Goal: Check status: Check status

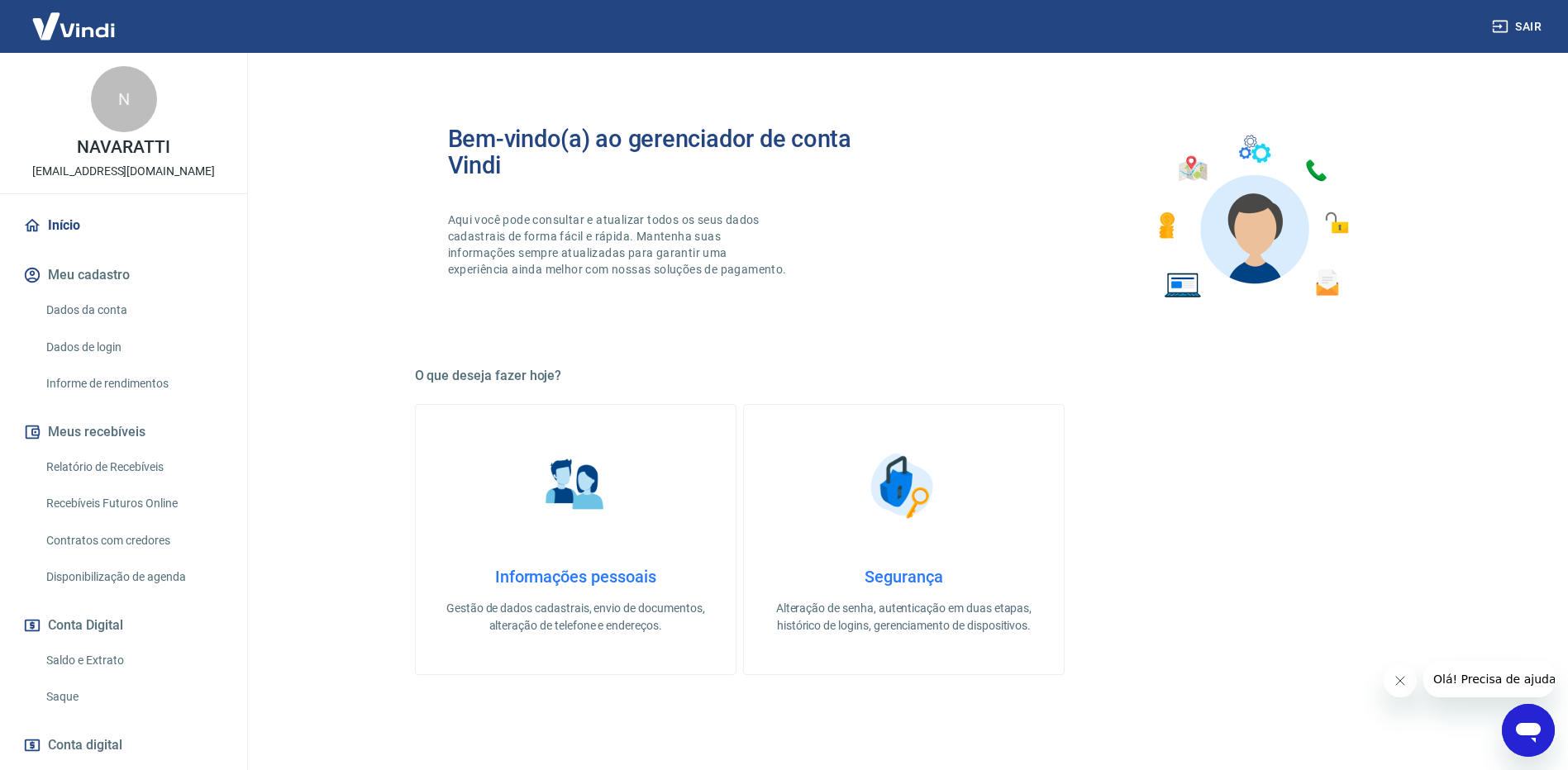
click at [114, 470] on link "Relatório de Recebíveis" at bounding box center [133, 468] width 188 height 34
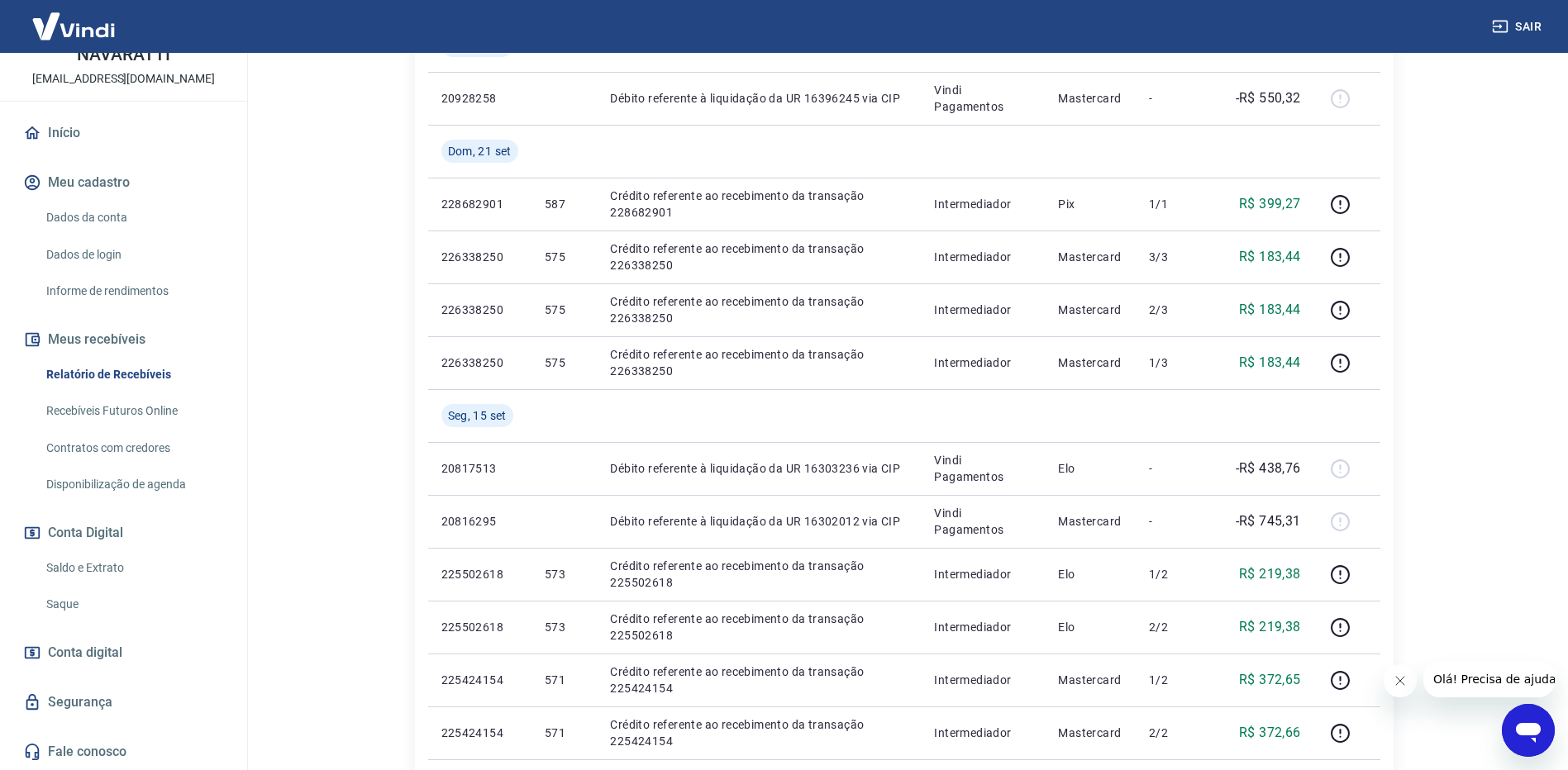
scroll to position [413, 0]
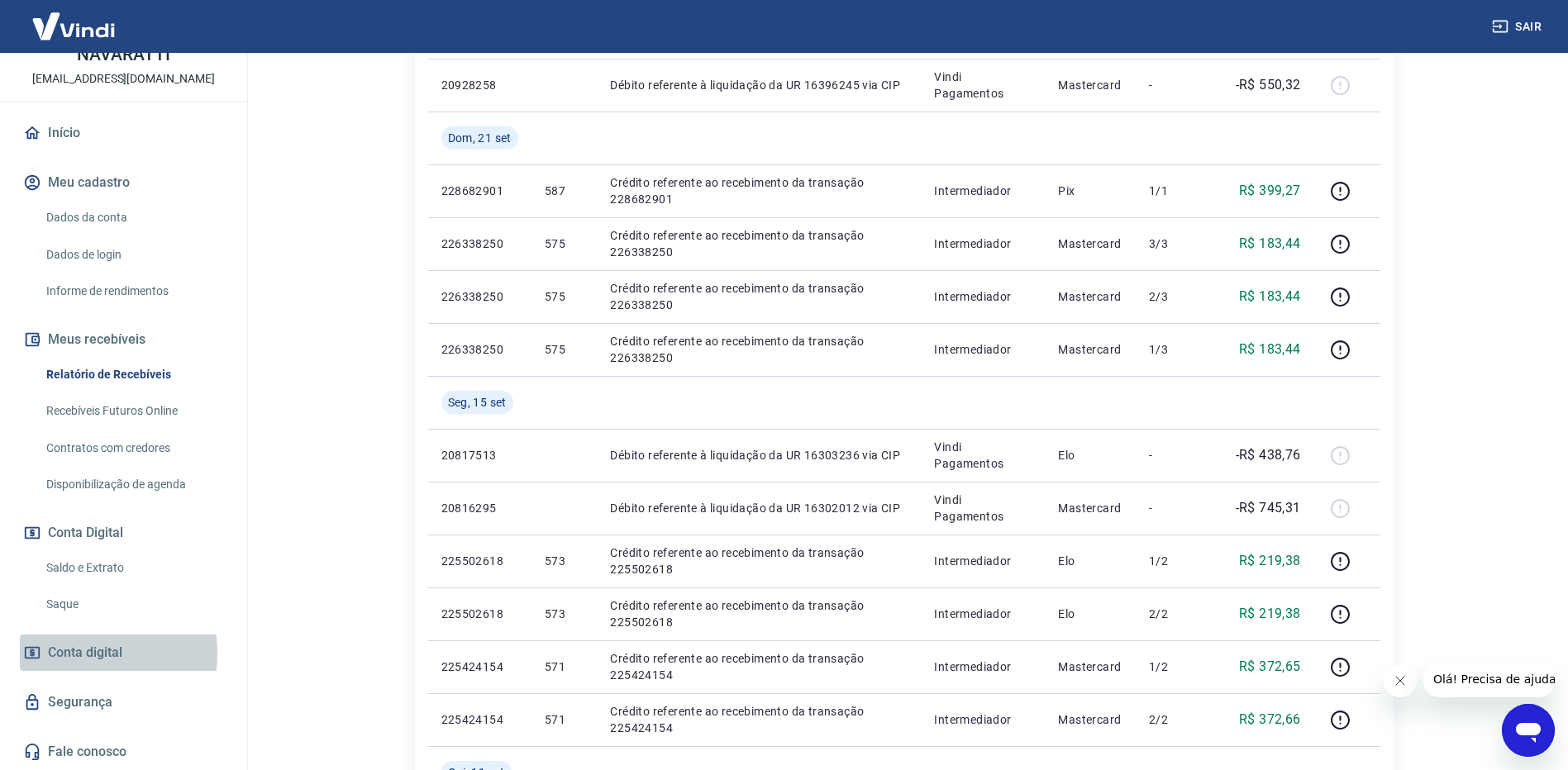
click at [70, 653] on span "Conta digital" at bounding box center [85, 653] width 74 height 23
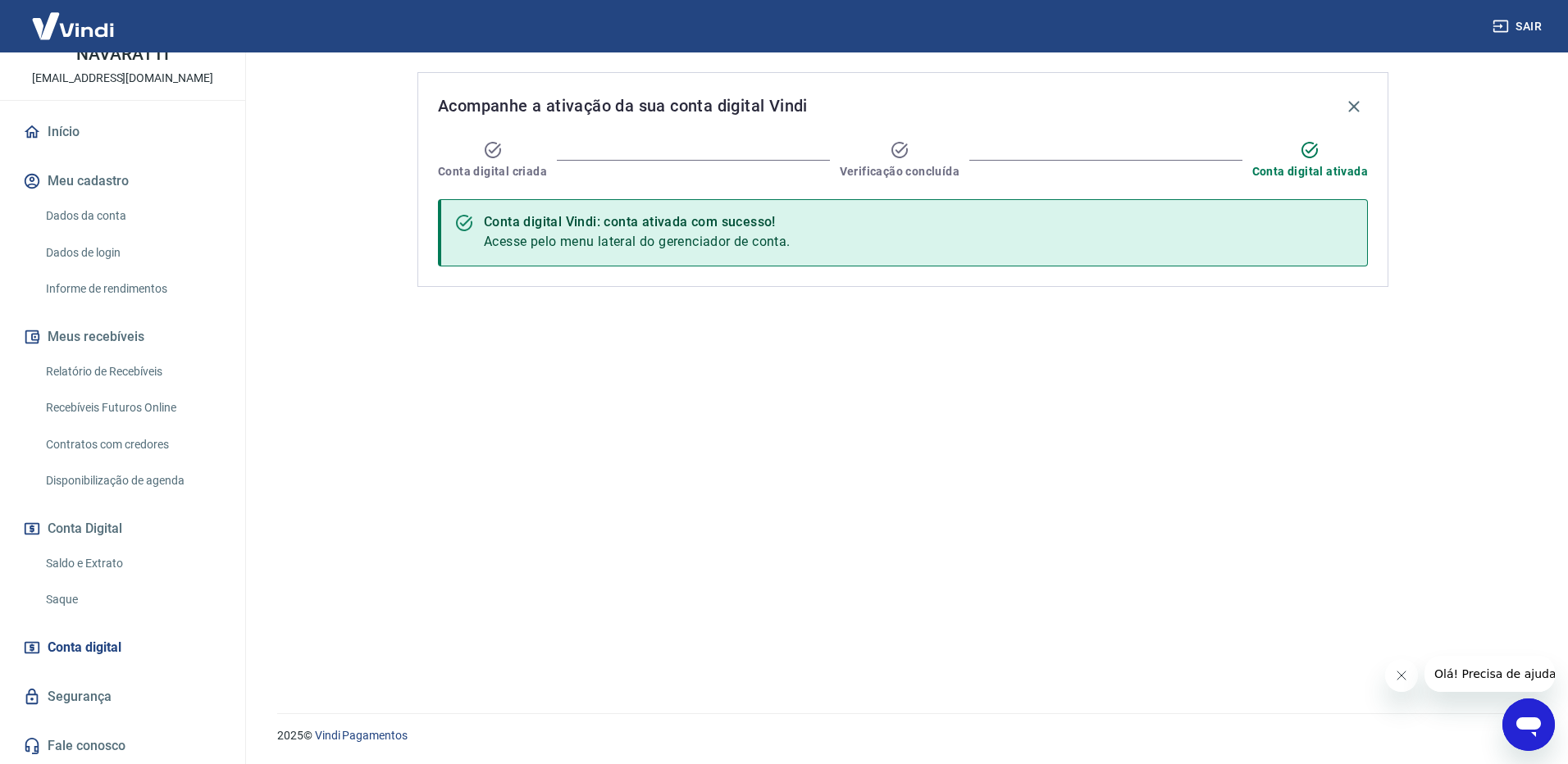
click at [83, 212] on link "Dados da conta" at bounding box center [132, 217] width 186 height 34
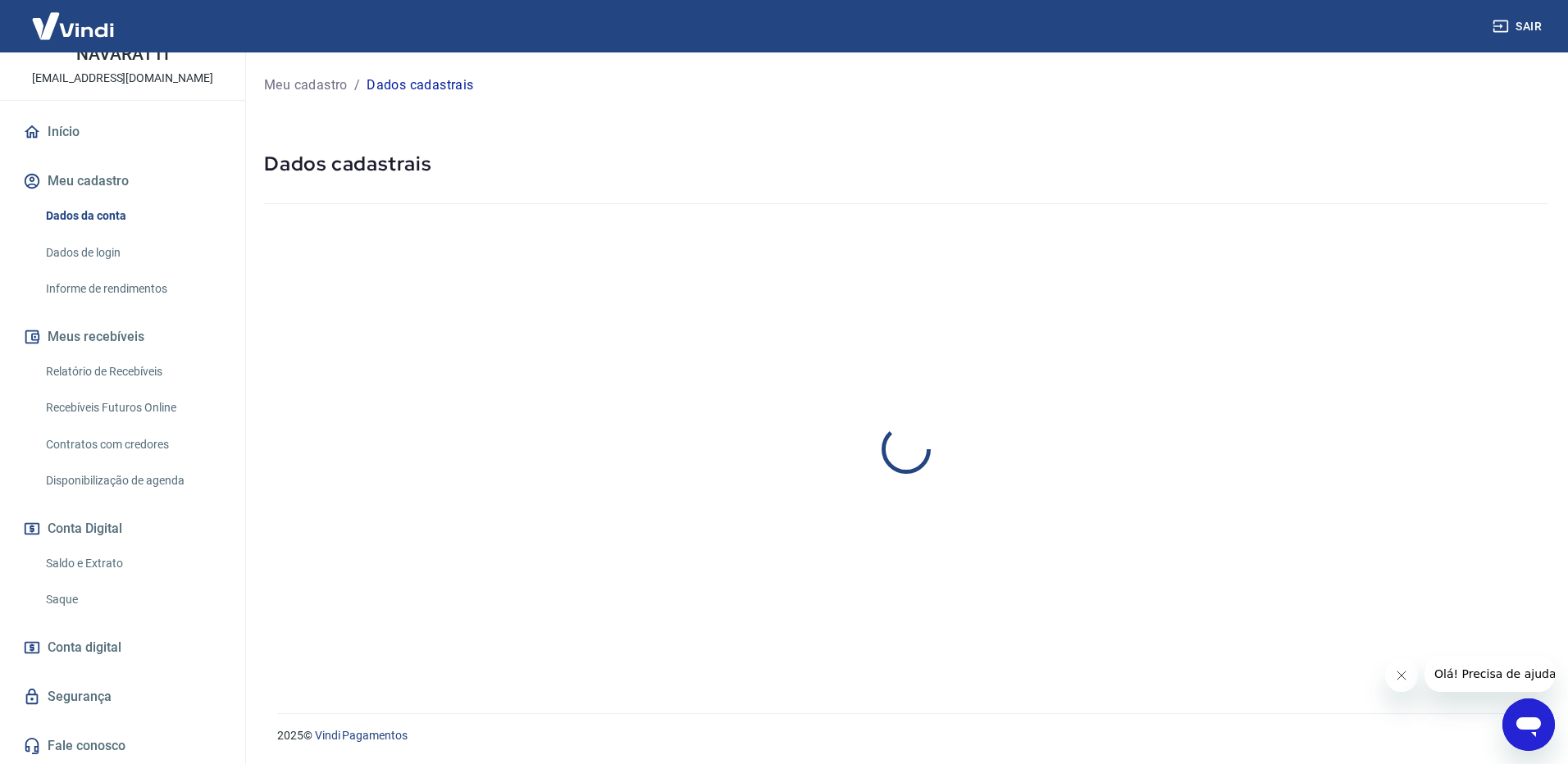
select select "SP"
select select "business"
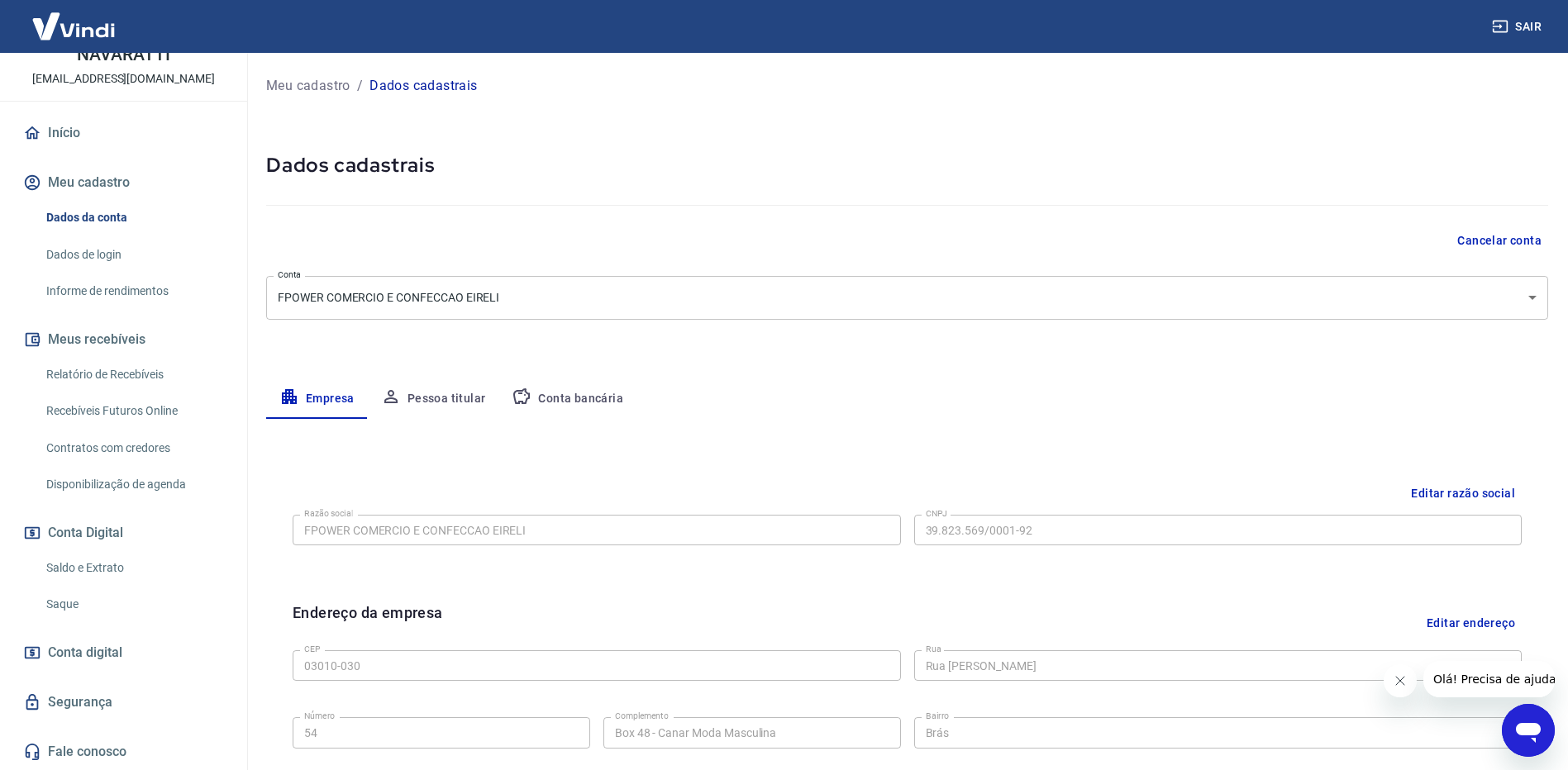
click at [88, 410] on link "Recebíveis Futuros Online" at bounding box center [133, 411] width 188 height 34
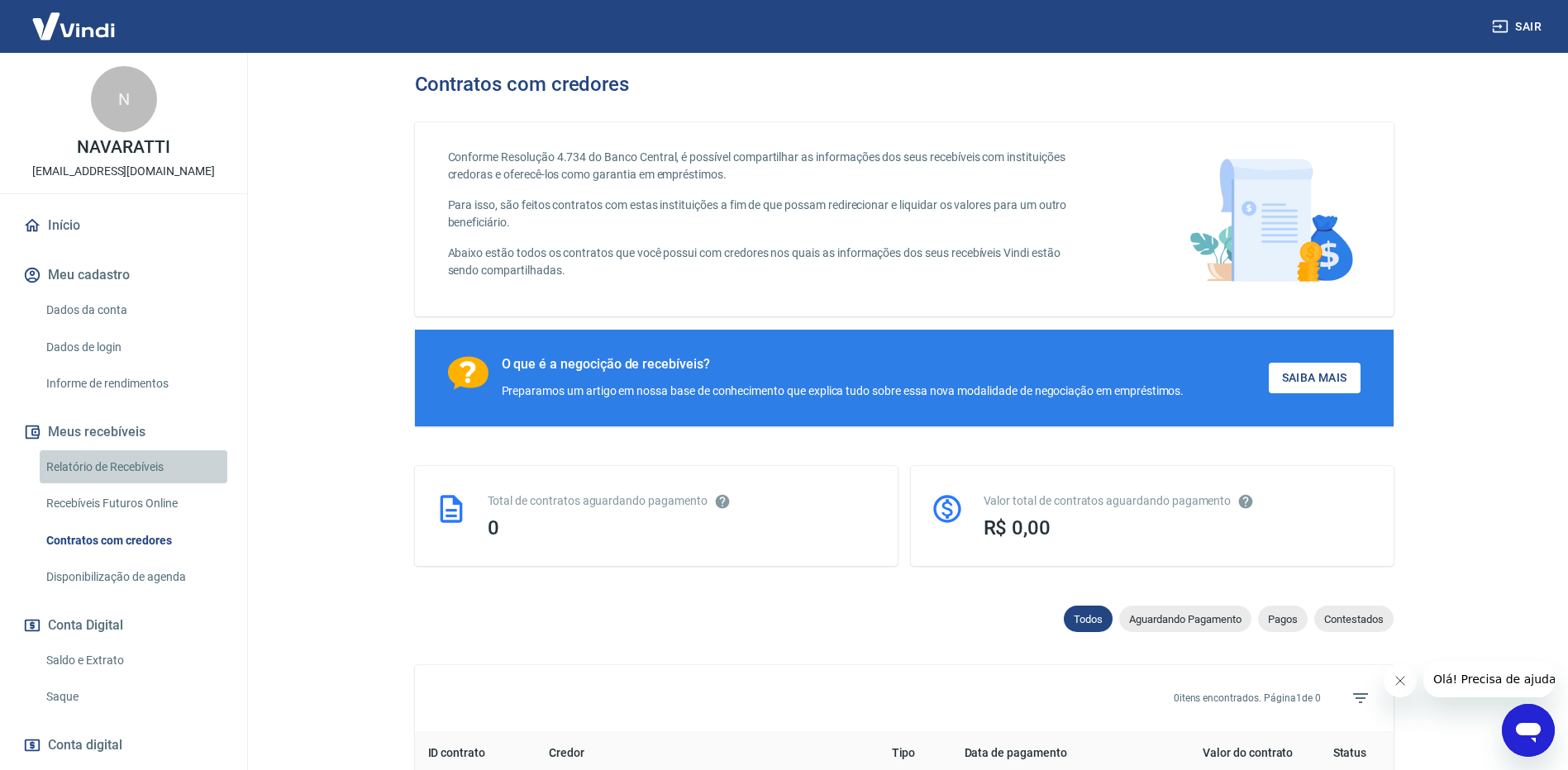
click at [148, 464] on link "Relatório de Recebíveis" at bounding box center [133, 468] width 188 height 34
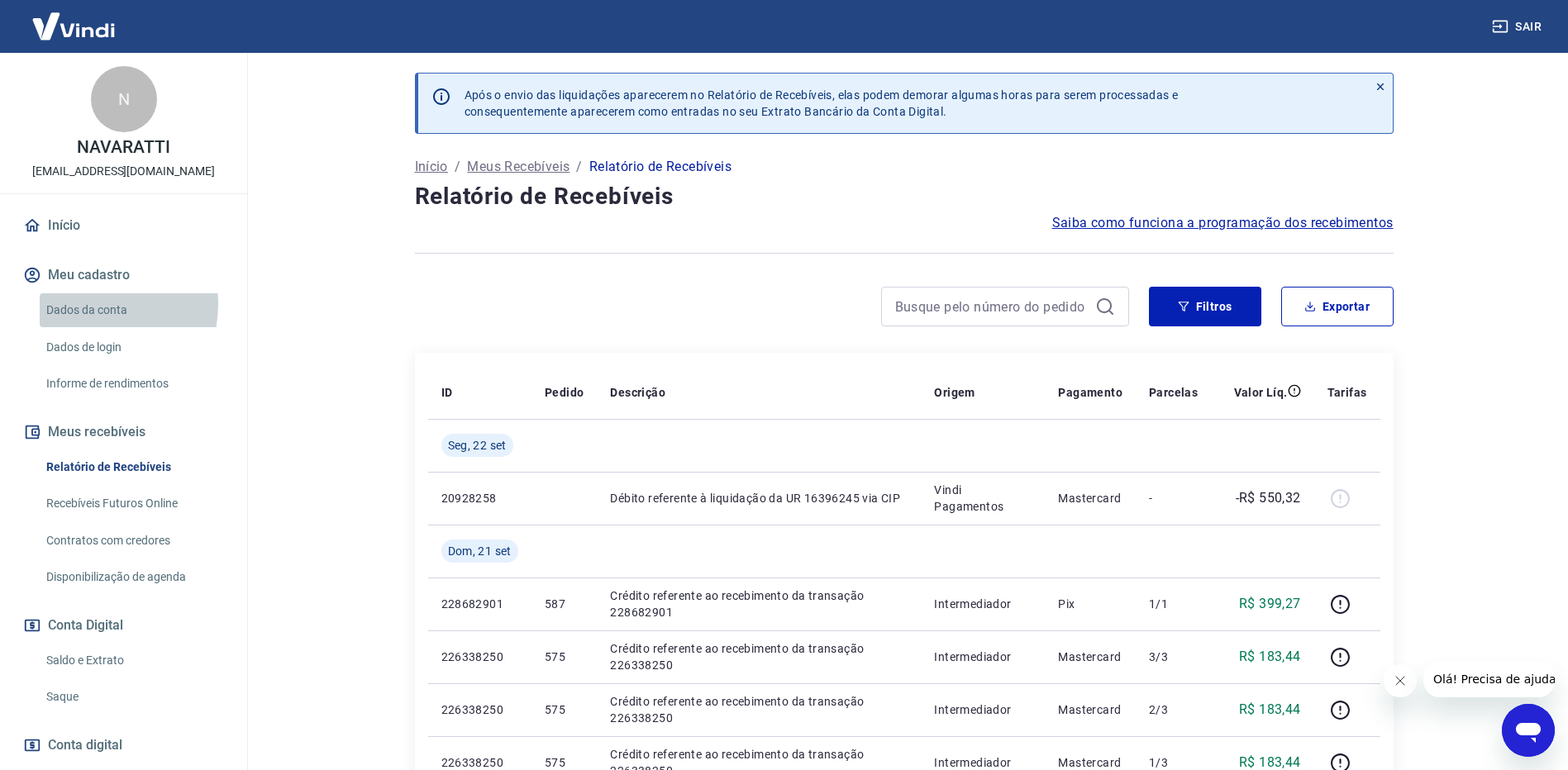
click at [89, 304] on link "Dados da conta" at bounding box center [133, 310] width 188 height 34
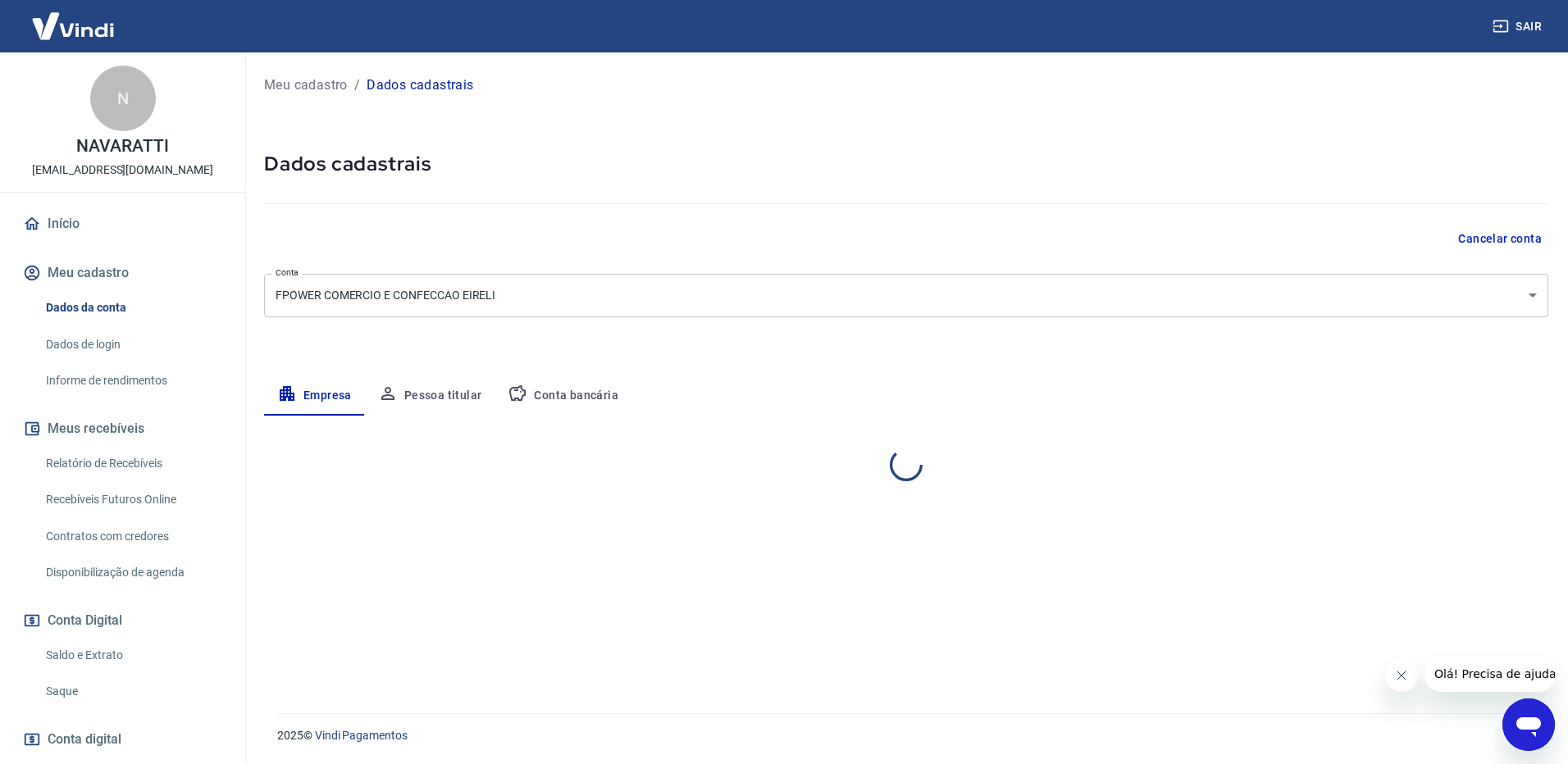
select select "SP"
select select "business"
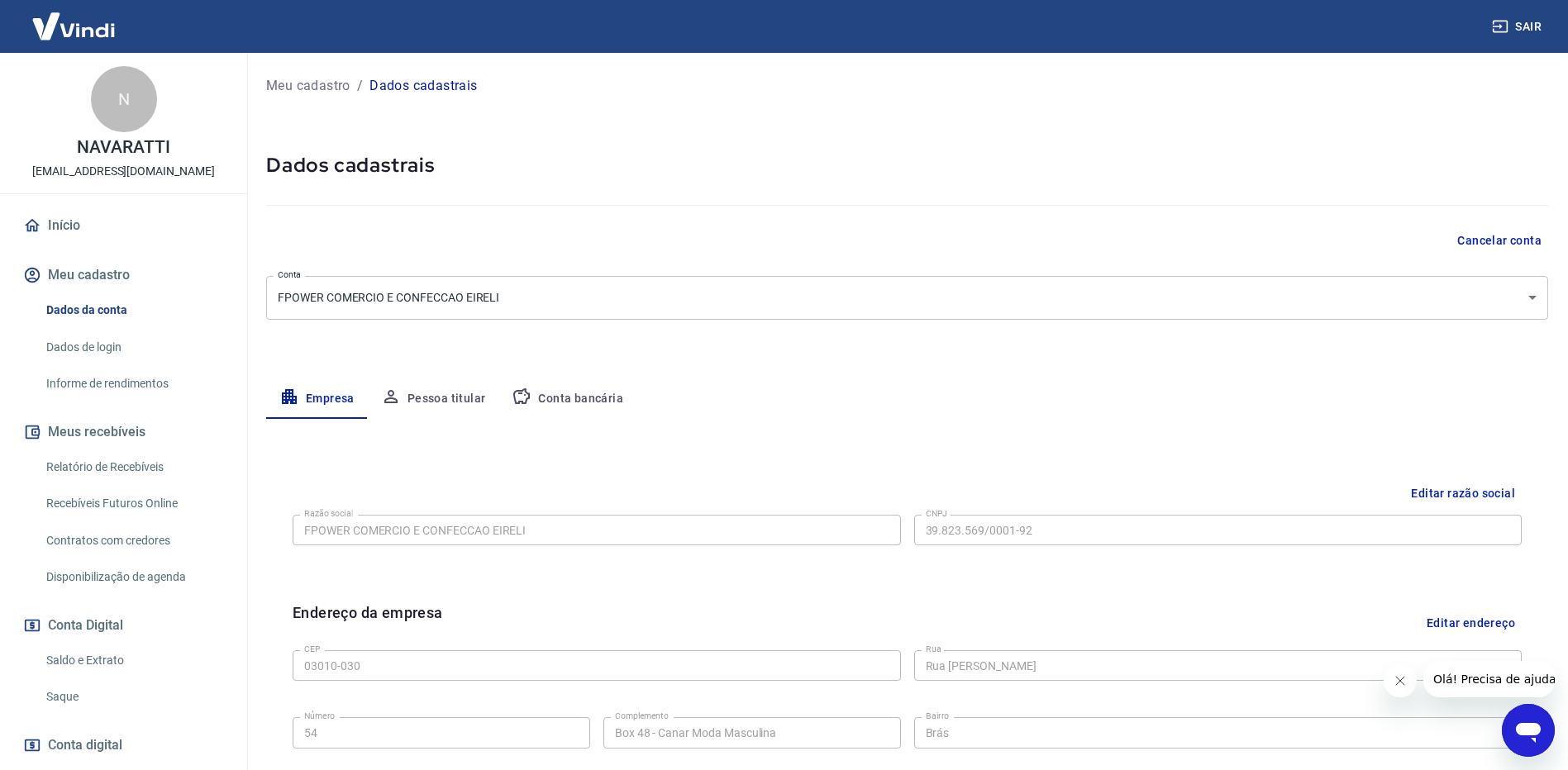
click at [104, 506] on link "Recebíveis Futuros Online" at bounding box center [133, 503] width 188 height 34
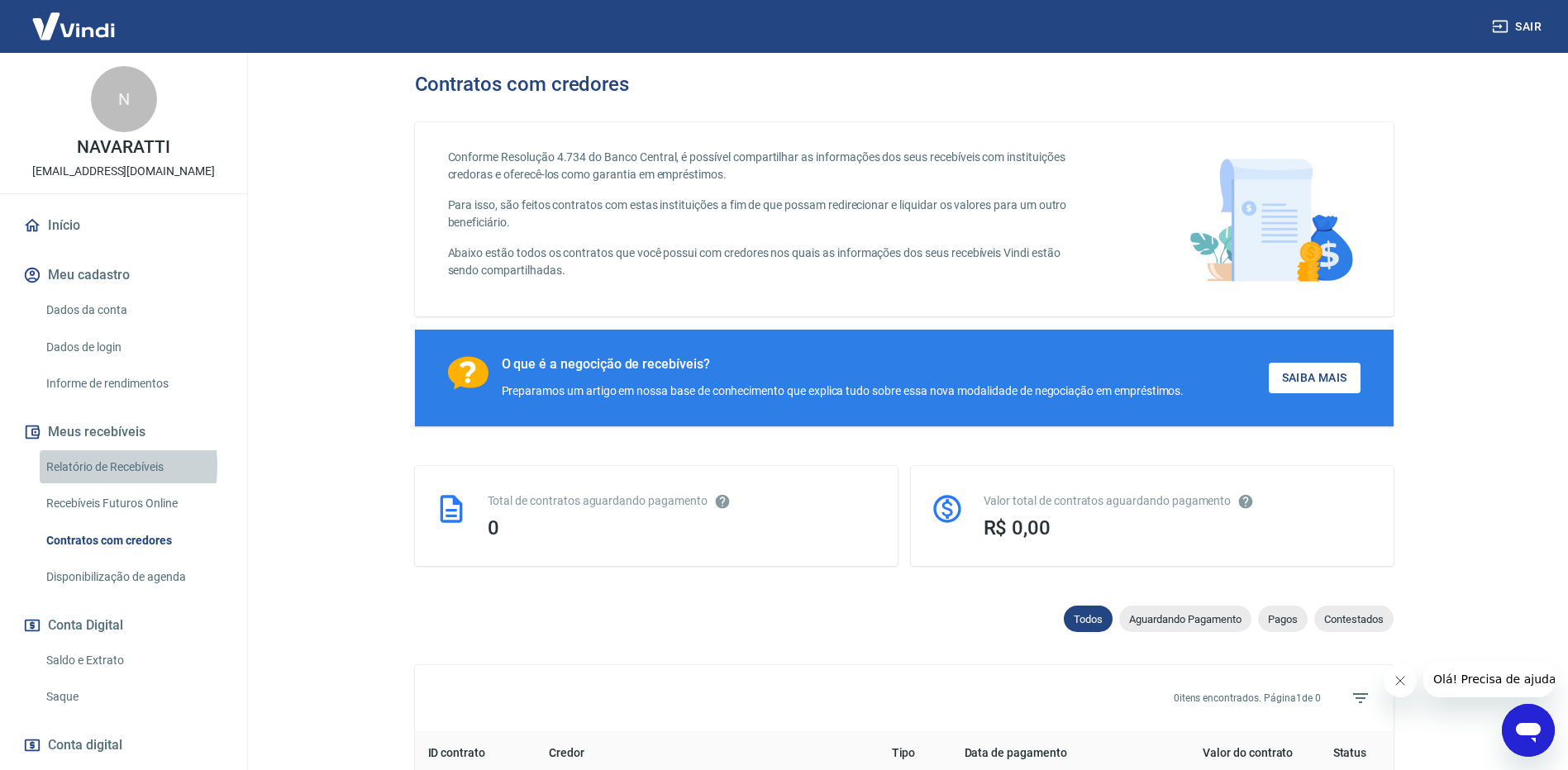
click at [81, 465] on link "Relatório de Recebíveis" at bounding box center [133, 468] width 188 height 34
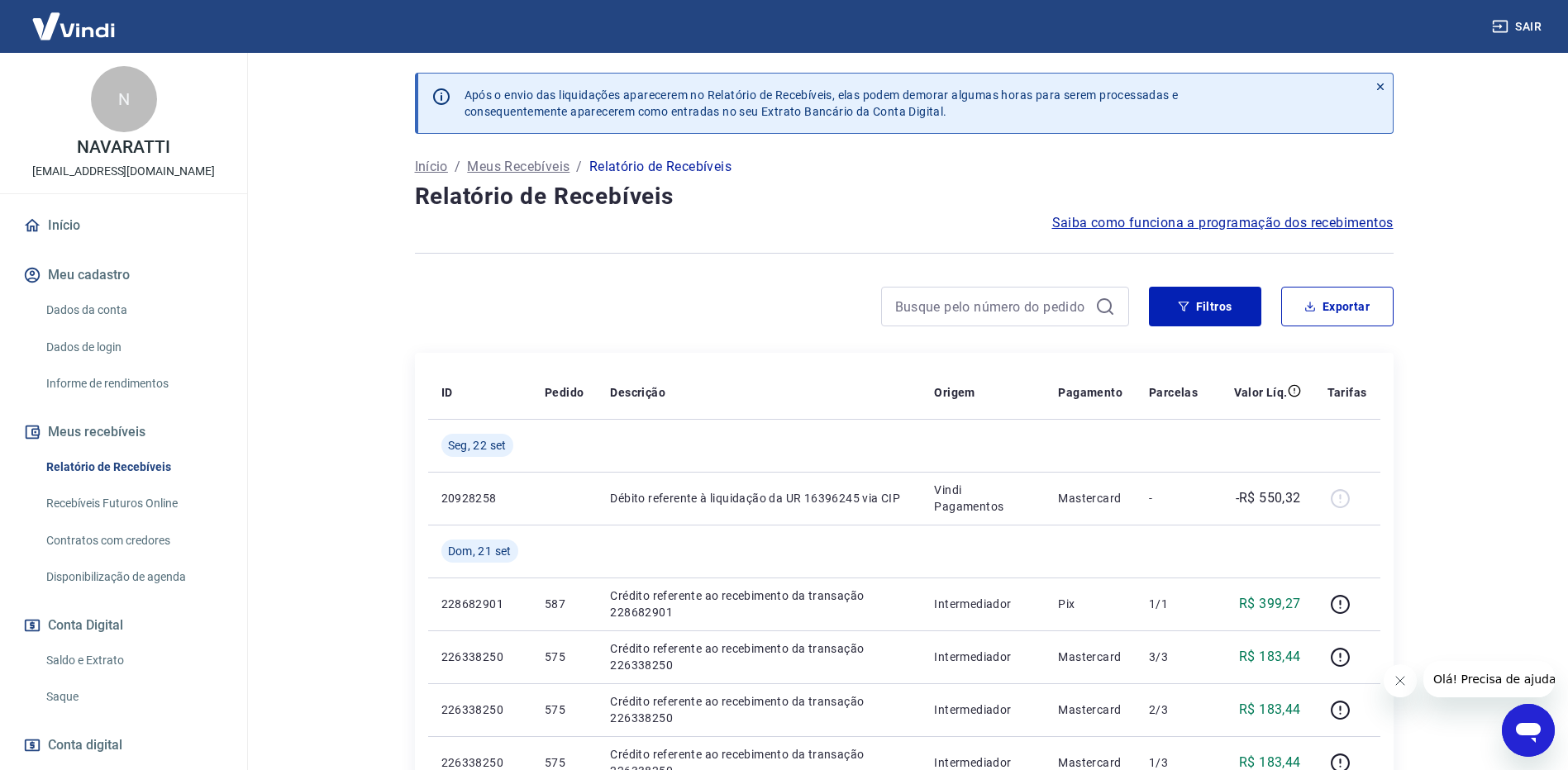
click at [104, 500] on link "Recebíveis Futuros Online" at bounding box center [133, 503] width 188 height 34
click at [108, 501] on link "Recebíveis Futuros Online" at bounding box center [133, 503] width 188 height 34
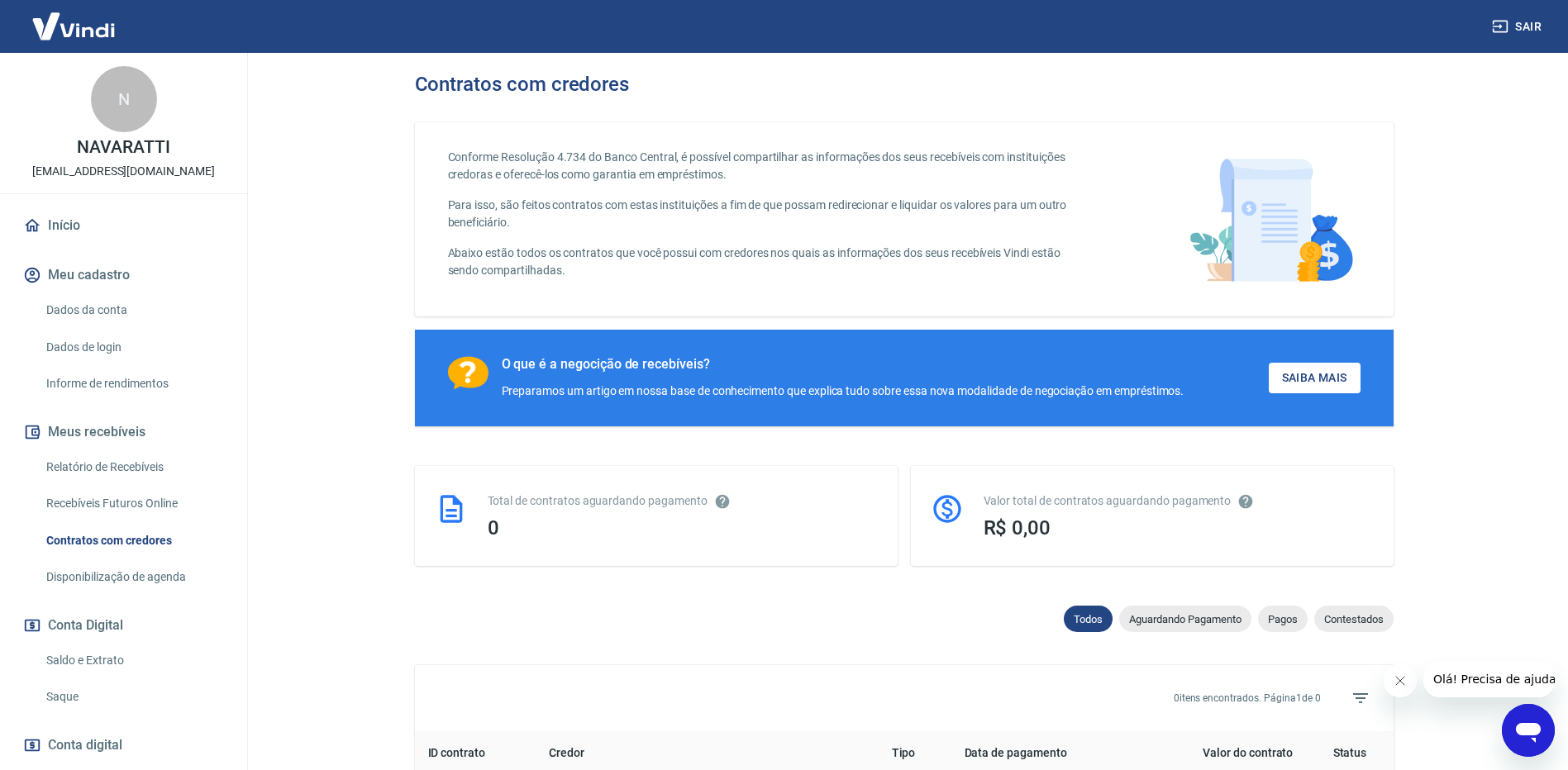
click at [111, 538] on link "Contratos com credores" at bounding box center [133, 541] width 188 height 34
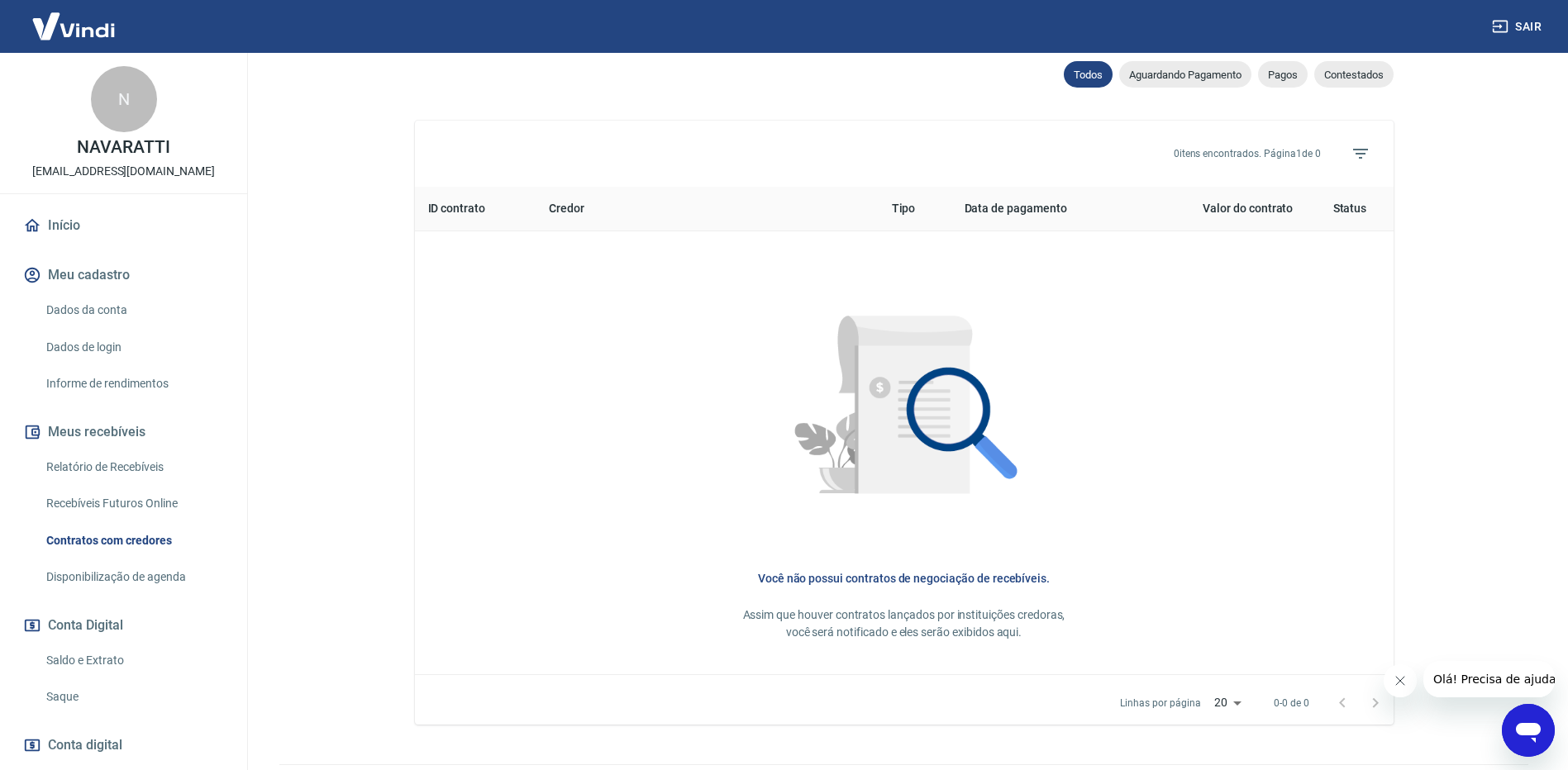
scroll to position [590, 0]
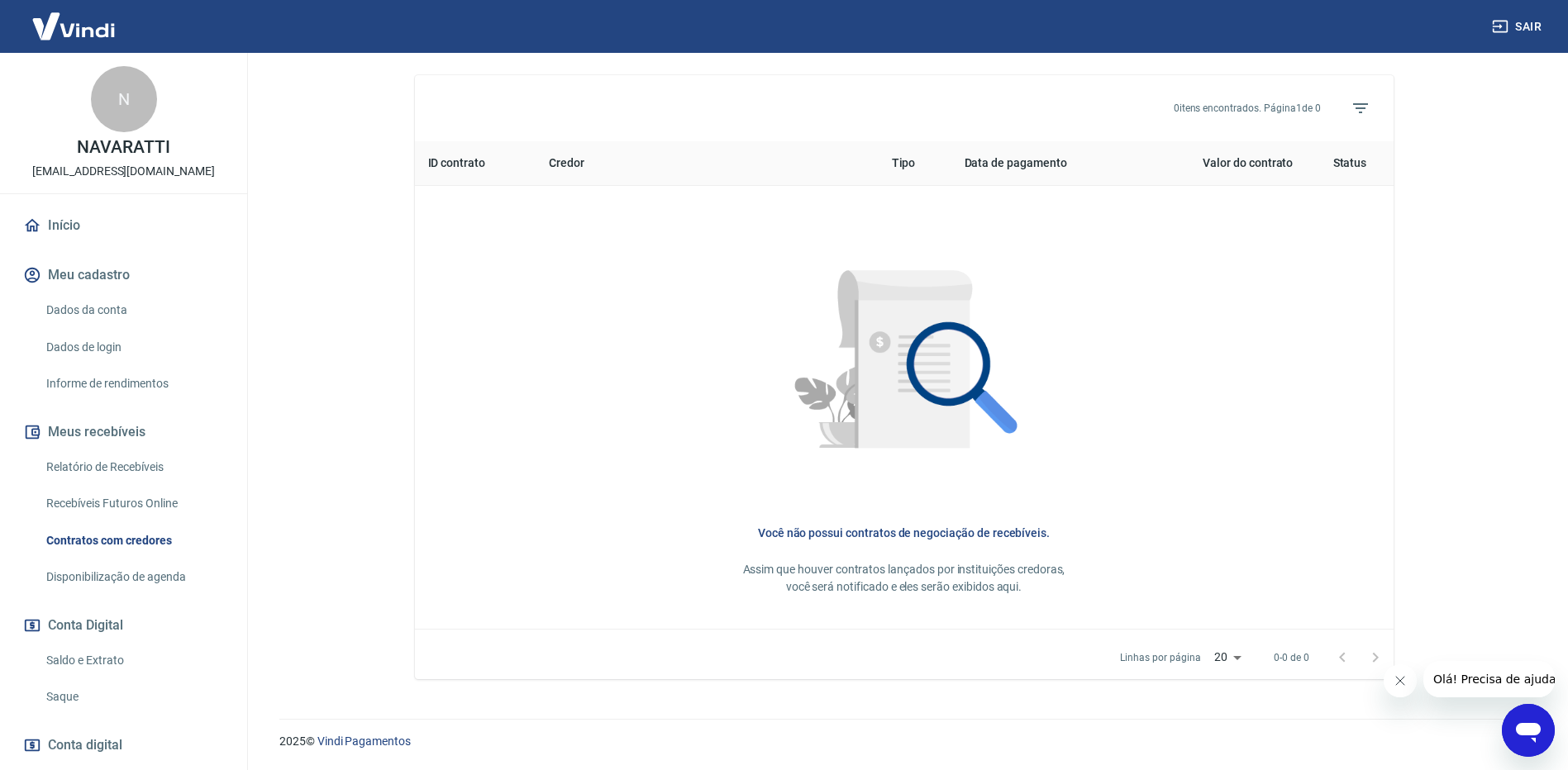
click at [104, 661] on link "Saldo e Extrato" at bounding box center [133, 661] width 188 height 34
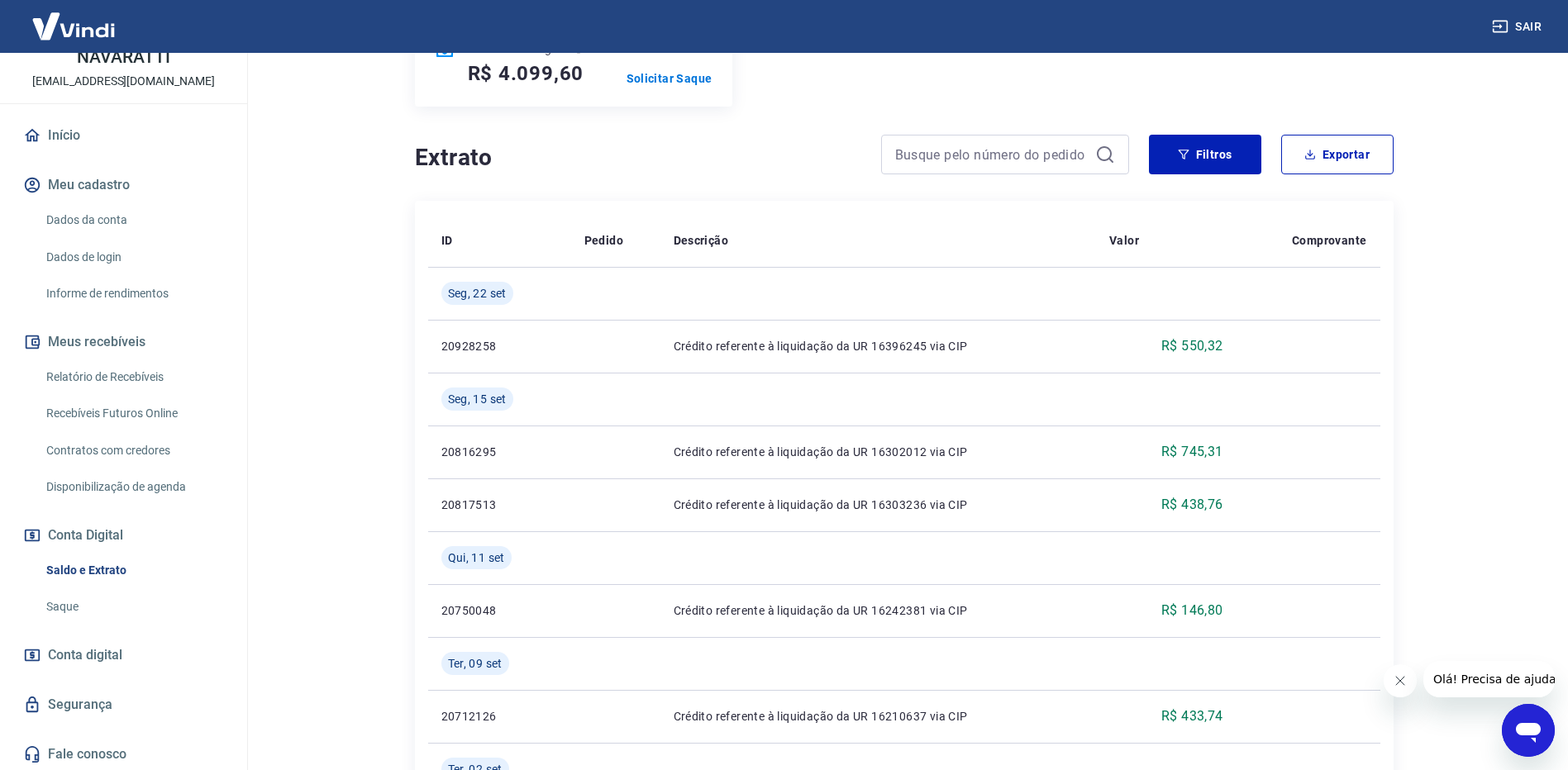
scroll to position [292, 0]
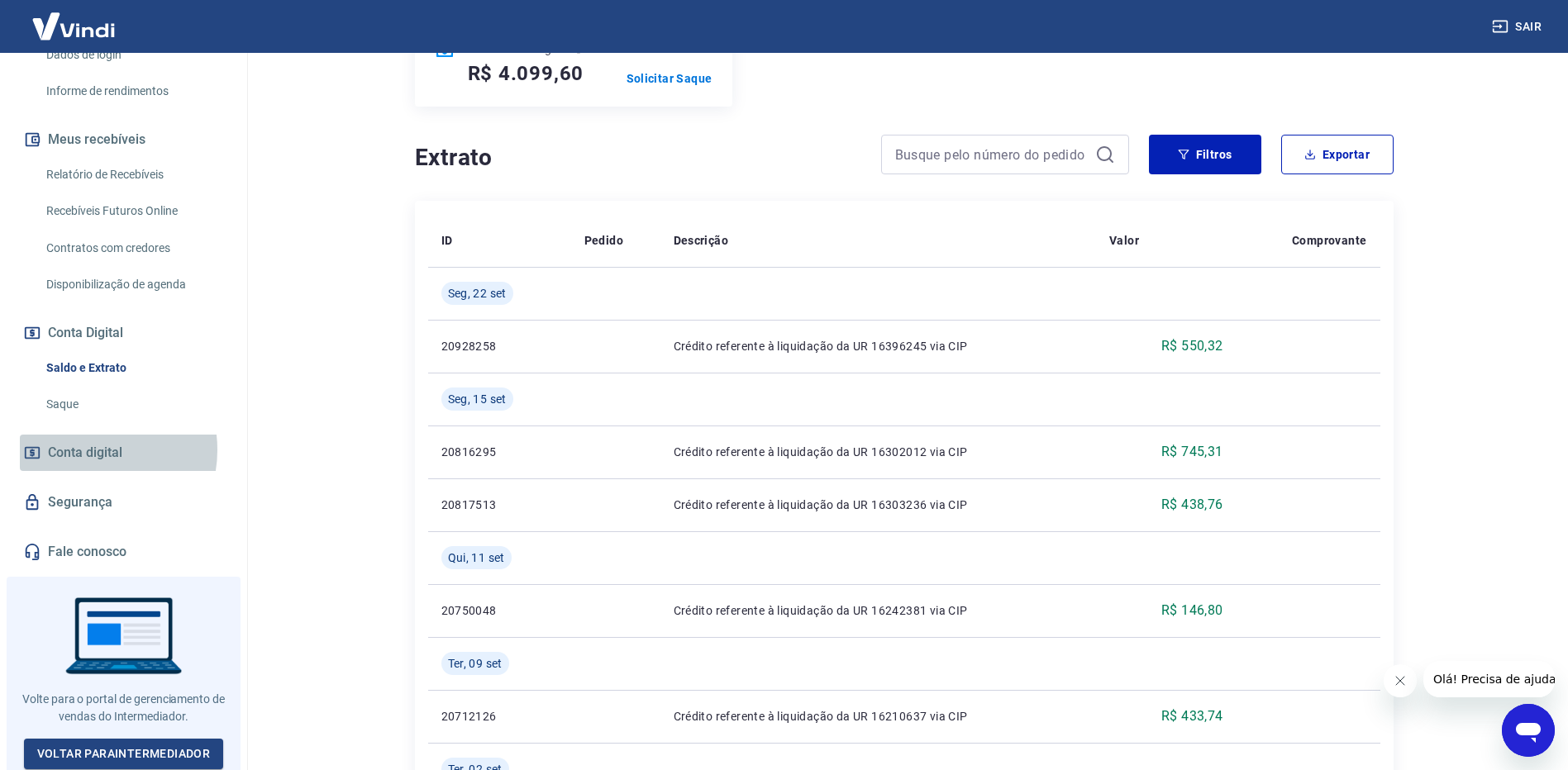
click at [91, 450] on span "Conta digital" at bounding box center [85, 453] width 74 height 23
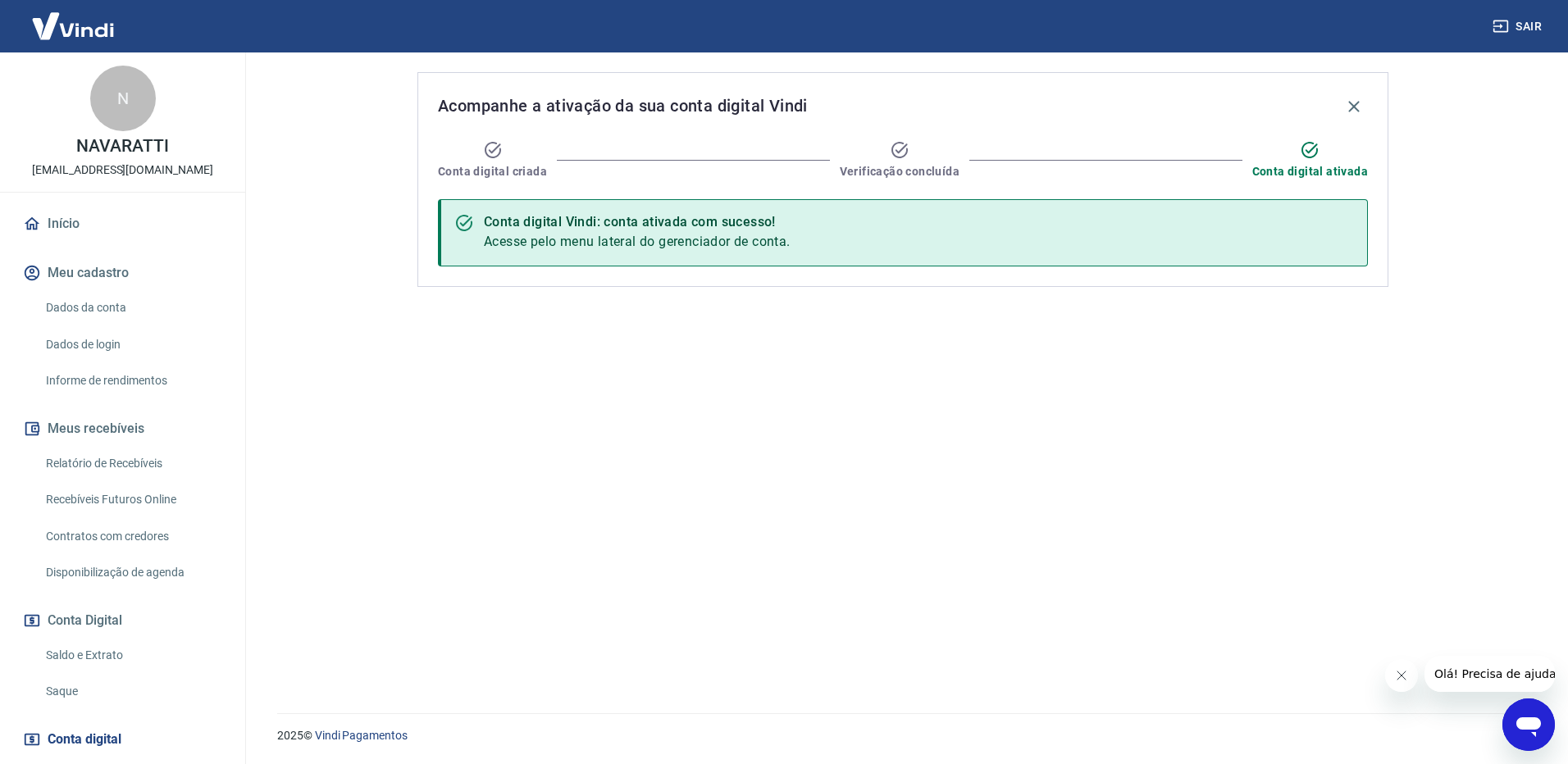
click at [68, 465] on link "Relatório de Recebíveis" at bounding box center [132, 464] width 186 height 34
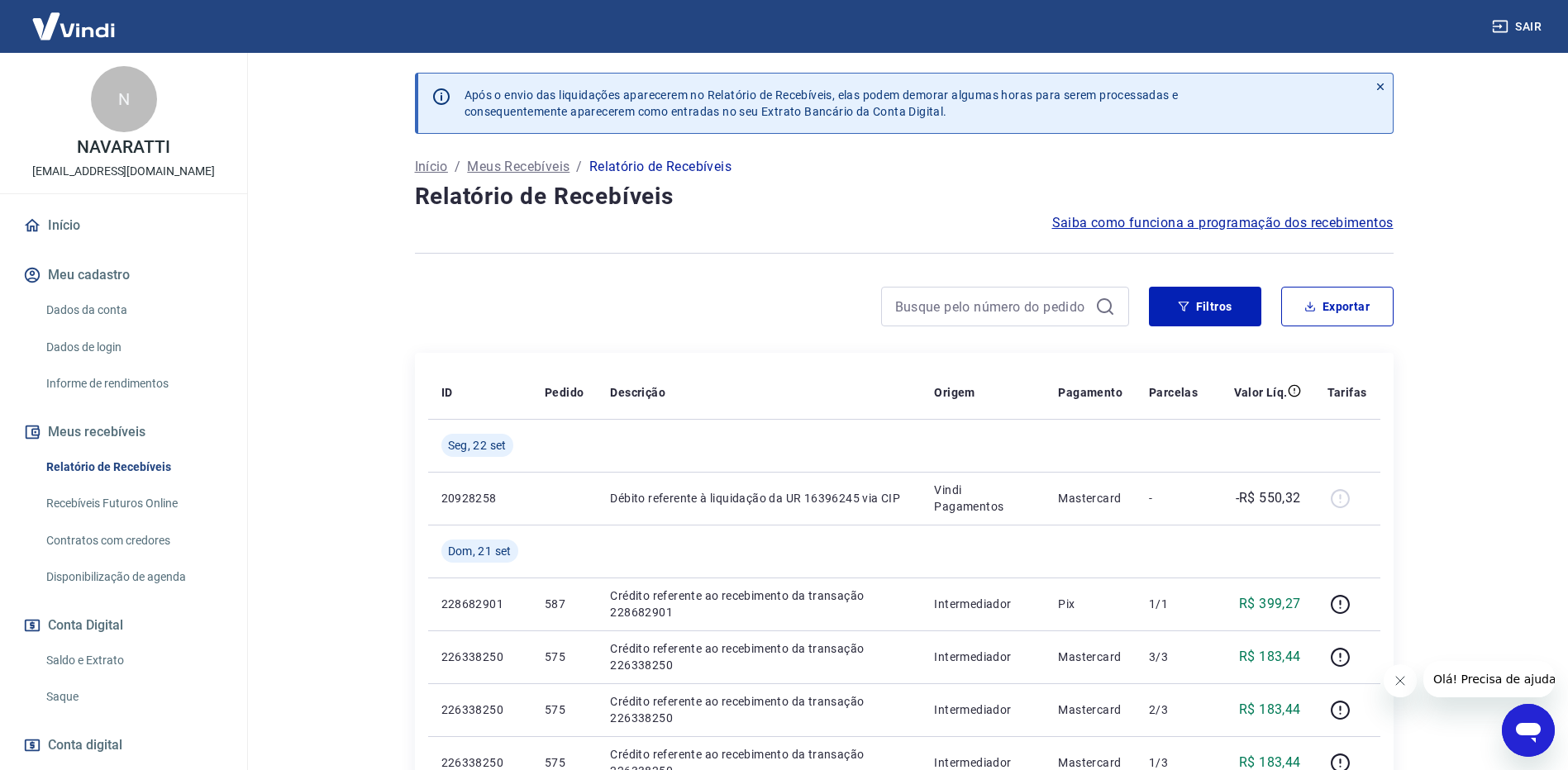
scroll to position [1, 0]
click at [117, 502] on link "Recebíveis Futuros Online" at bounding box center [133, 503] width 188 height 34
